Goal: Find specific page/section: Find specific page/section

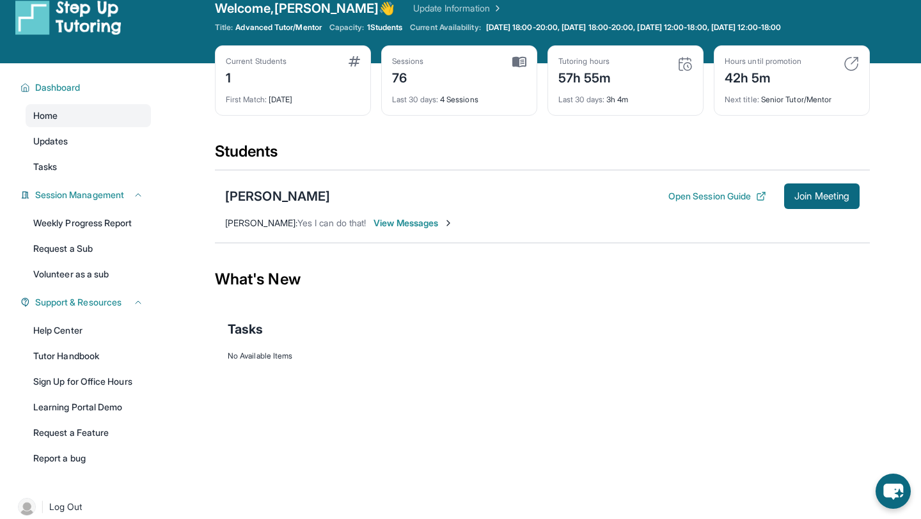
scroll to position [30, 0]
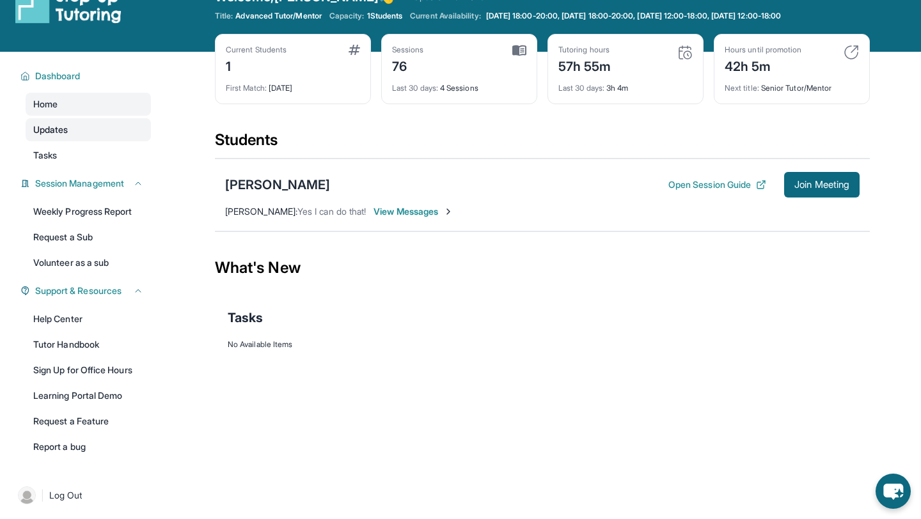
click at [57, 136] on link "Updates" at bounding box center [88, 129] width 125 height 23
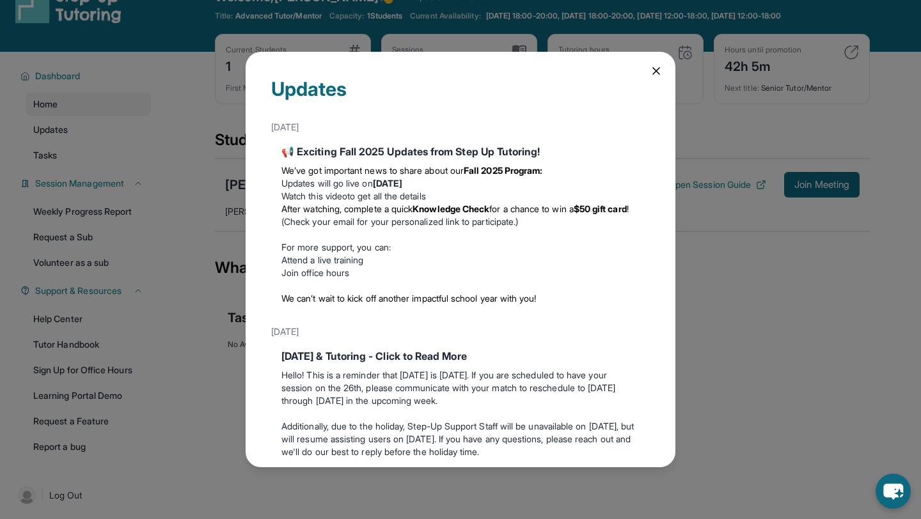
click at [652, 70] on icon at bounding box center [656, 71] width 13 height 13
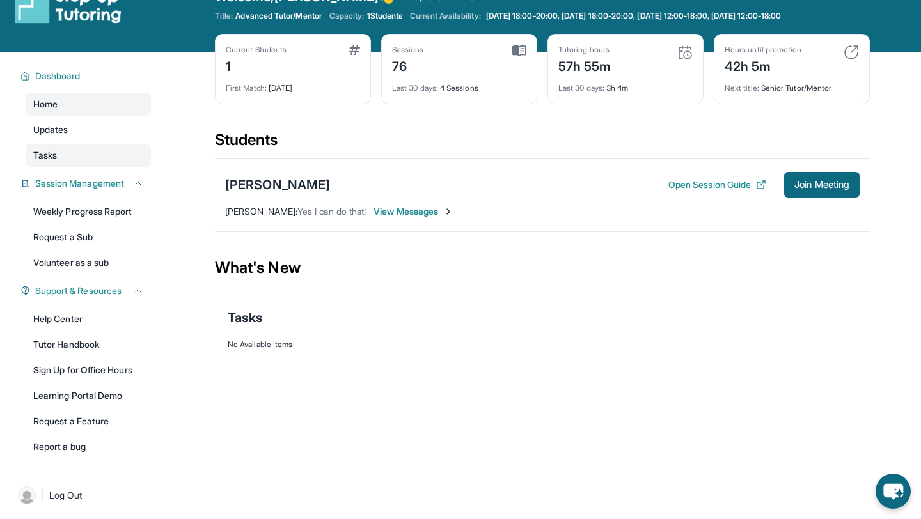
click at [75, 165] on link "Tasks" at bounding box center [88, 155] width 125 height 23
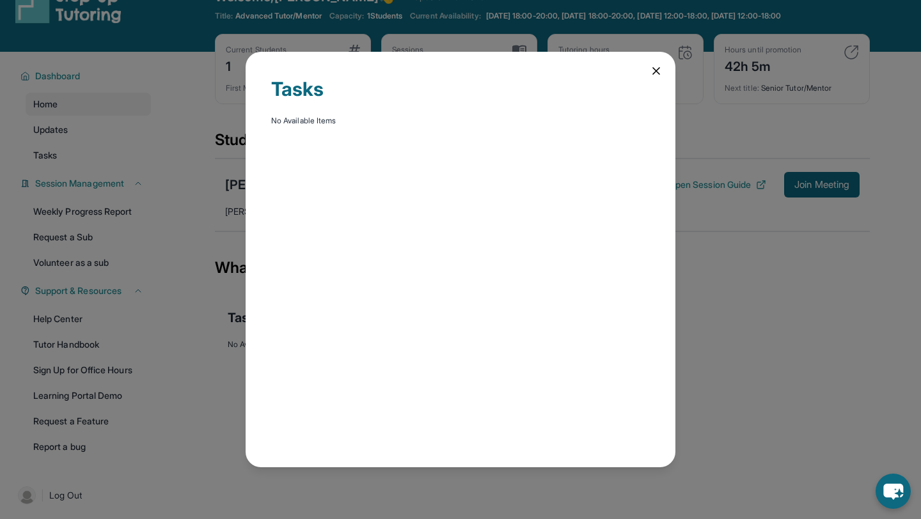
click at [659, 70] on icon at bounding box center [656, 71] width 13 height 13
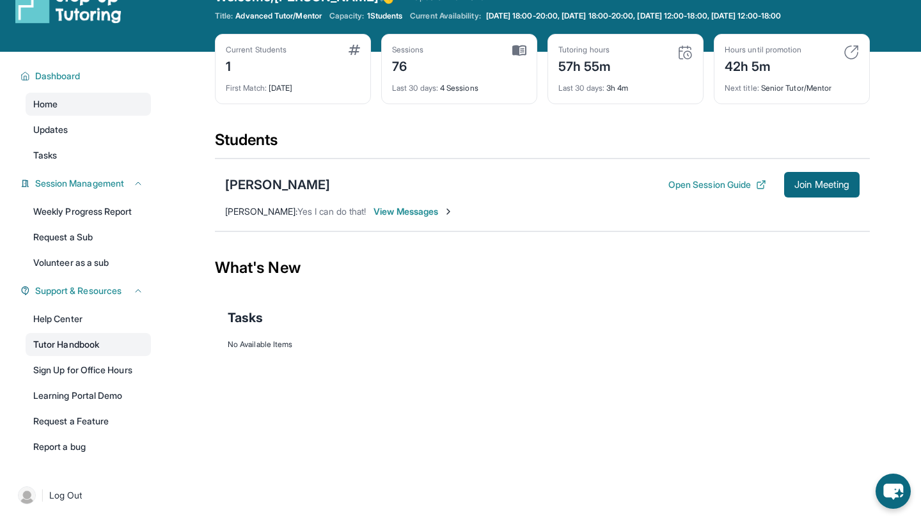
click at [65, 349] on link "Tutor Handbook" at bounding box center [88, 344] width 125 height 23
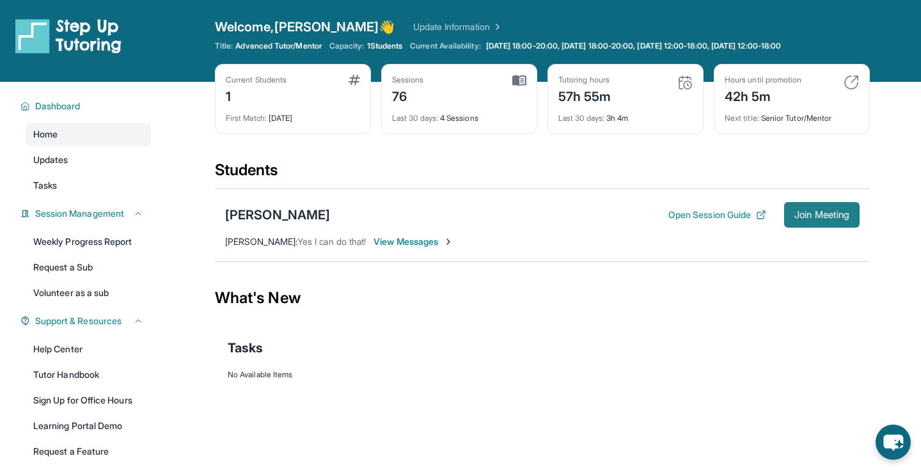
click at [830, 211] on span "Join Meeting" at bounding box center [821, 215] width 55 height 8
